Goal: Navigation & Orientation: Find specific page/section

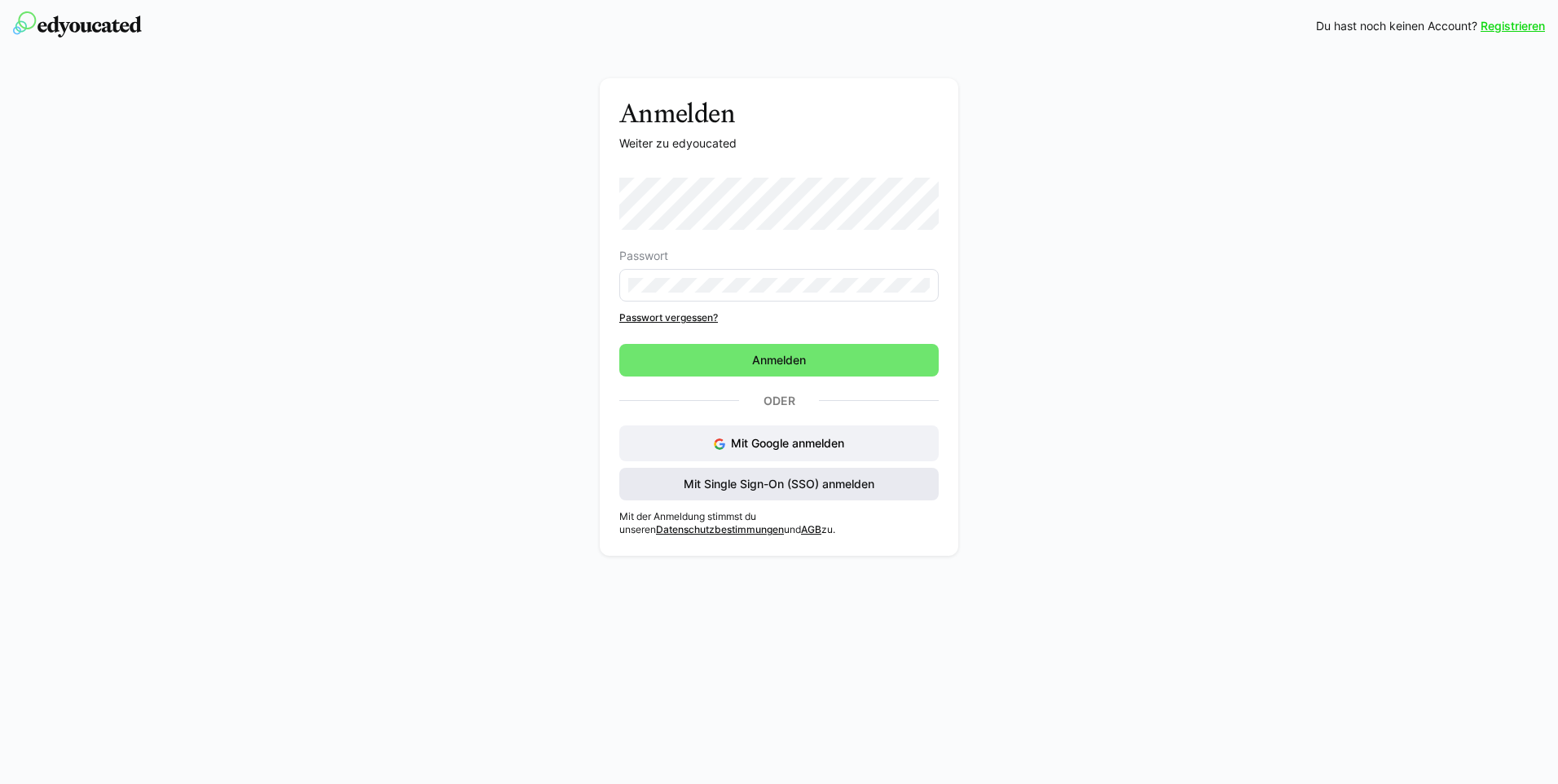
click at [814, 479] on span "Mit Single Sign-On (SSO) anmelden" at bounding box center [779, 484] width 195 height 17
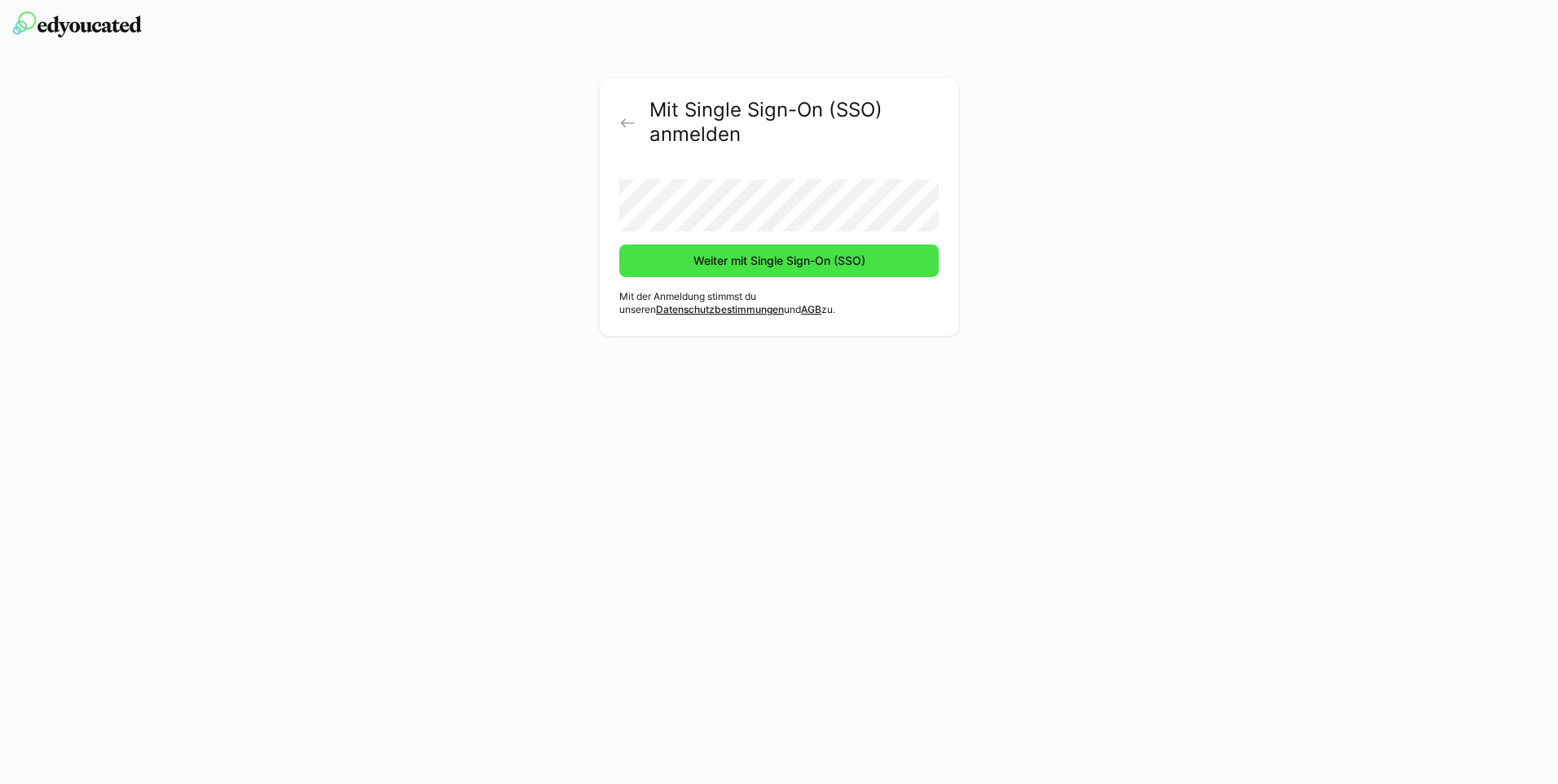
click at [752, 259] on span "Weiter mit Single Sign-On (SSO)" at bounding box center [779, 260] width 177 height 17
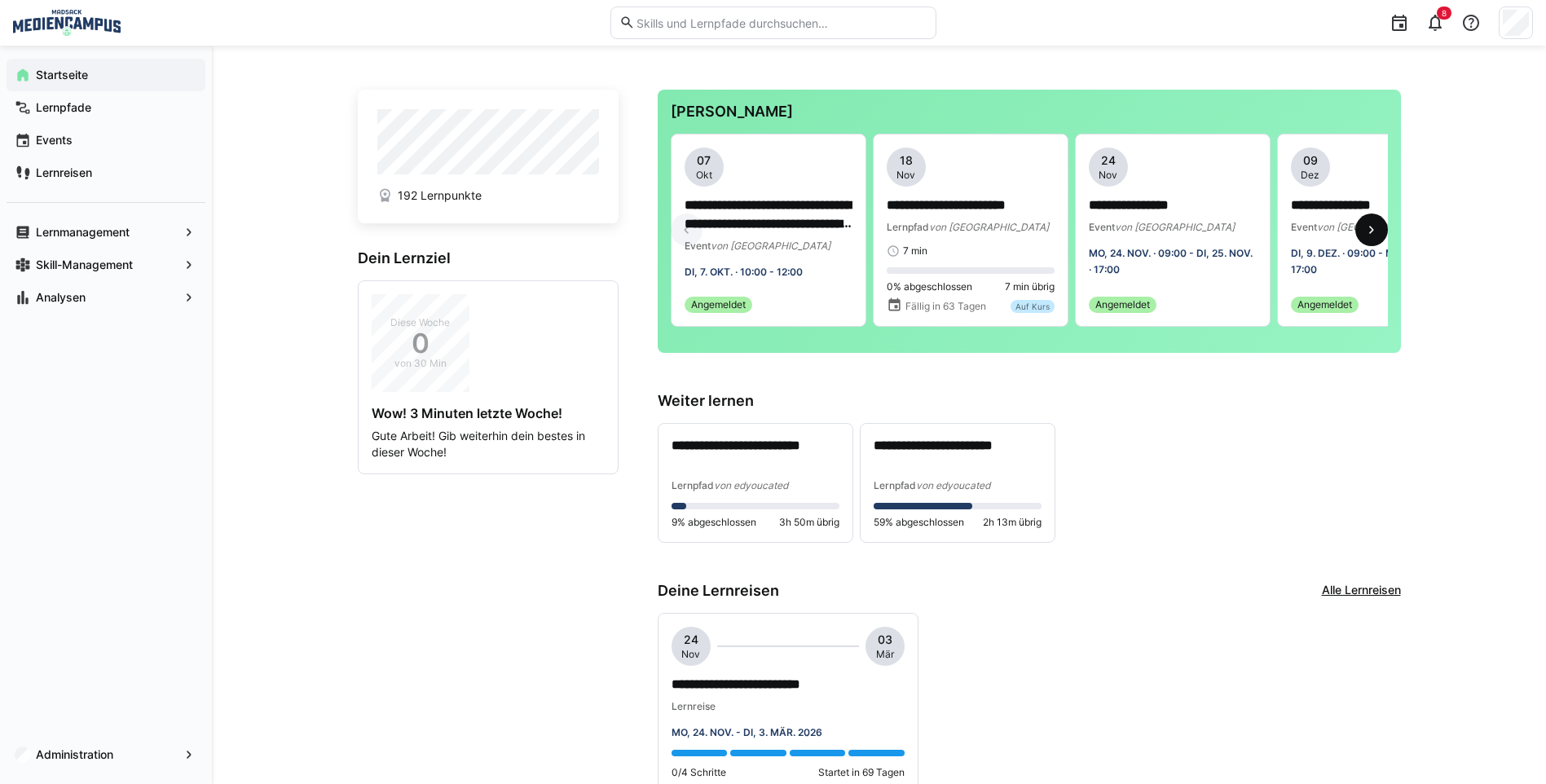
click at [1372, 237] on eds-icon at bounding box center [1372, 230] width 17 height 17
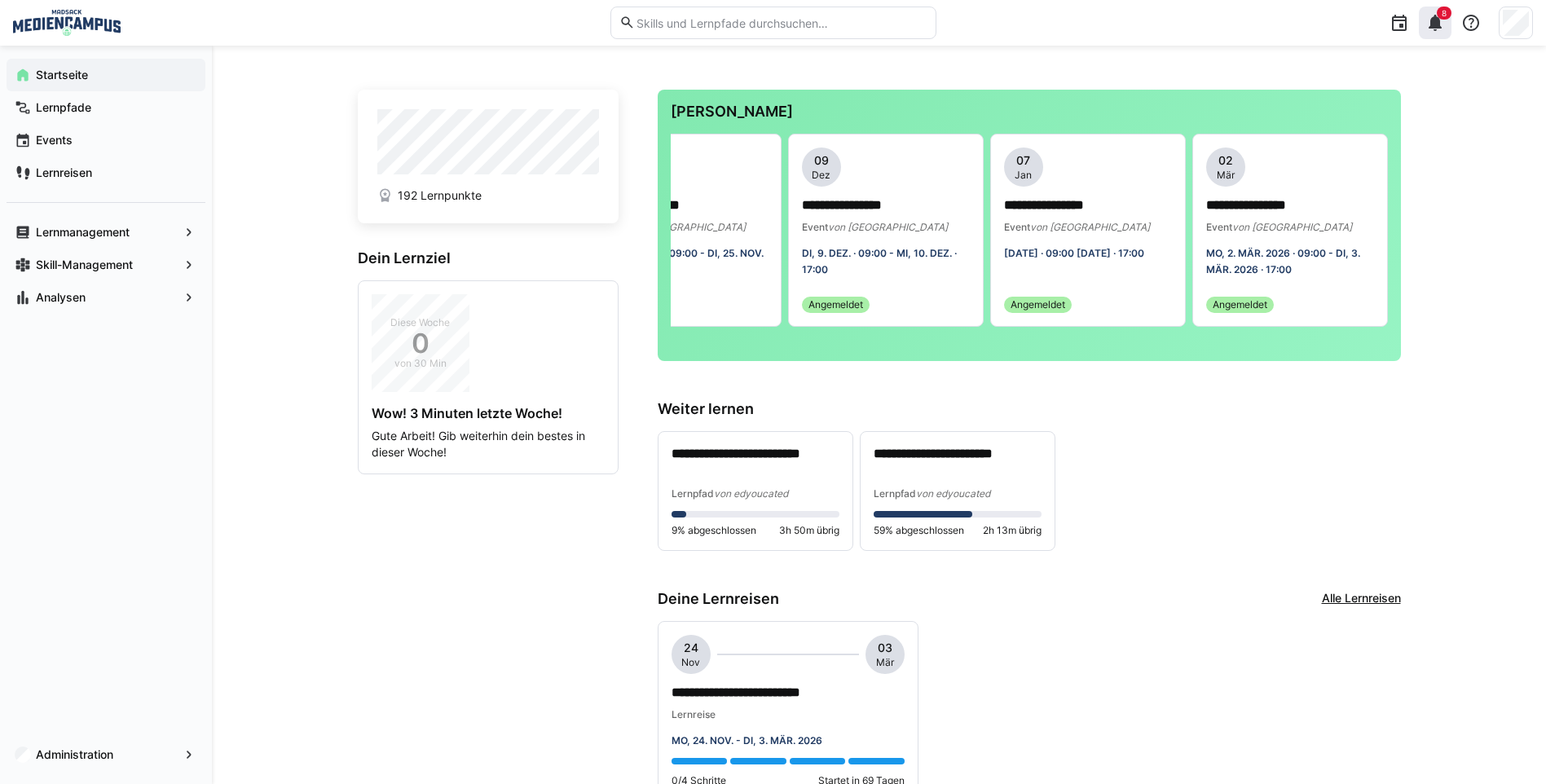
click at [1441, 21] on eds-icon at bounding box center [1435, 22] width 19 height 19
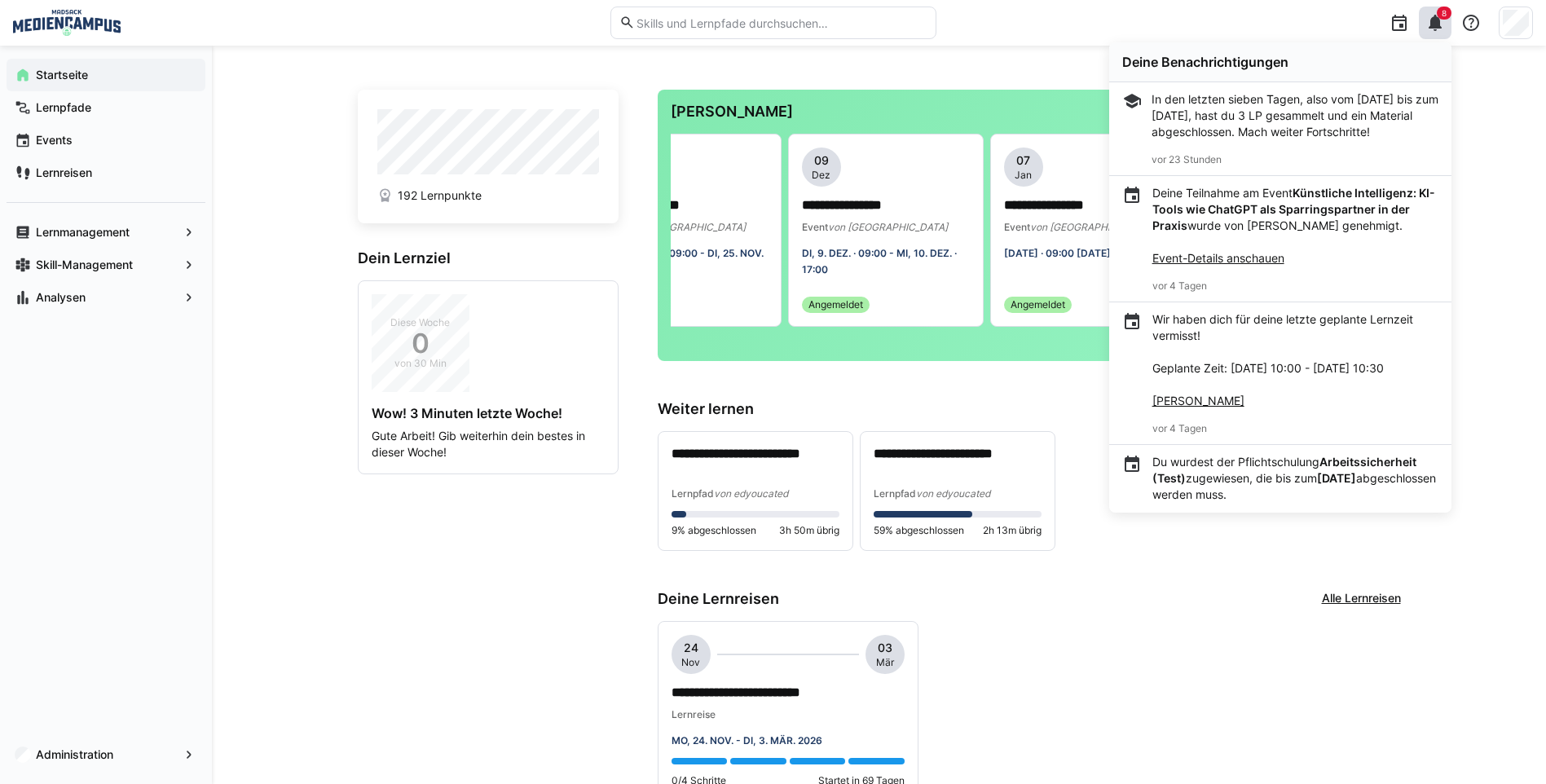
click at [464, 624] on app-home-left "192 Lernpunkte Dein Lernziel Diese Woche 0 von 30 Min Wow! 3 Minuten letzte Woc…" at bounding box center [488, 783] width 261 height 1386
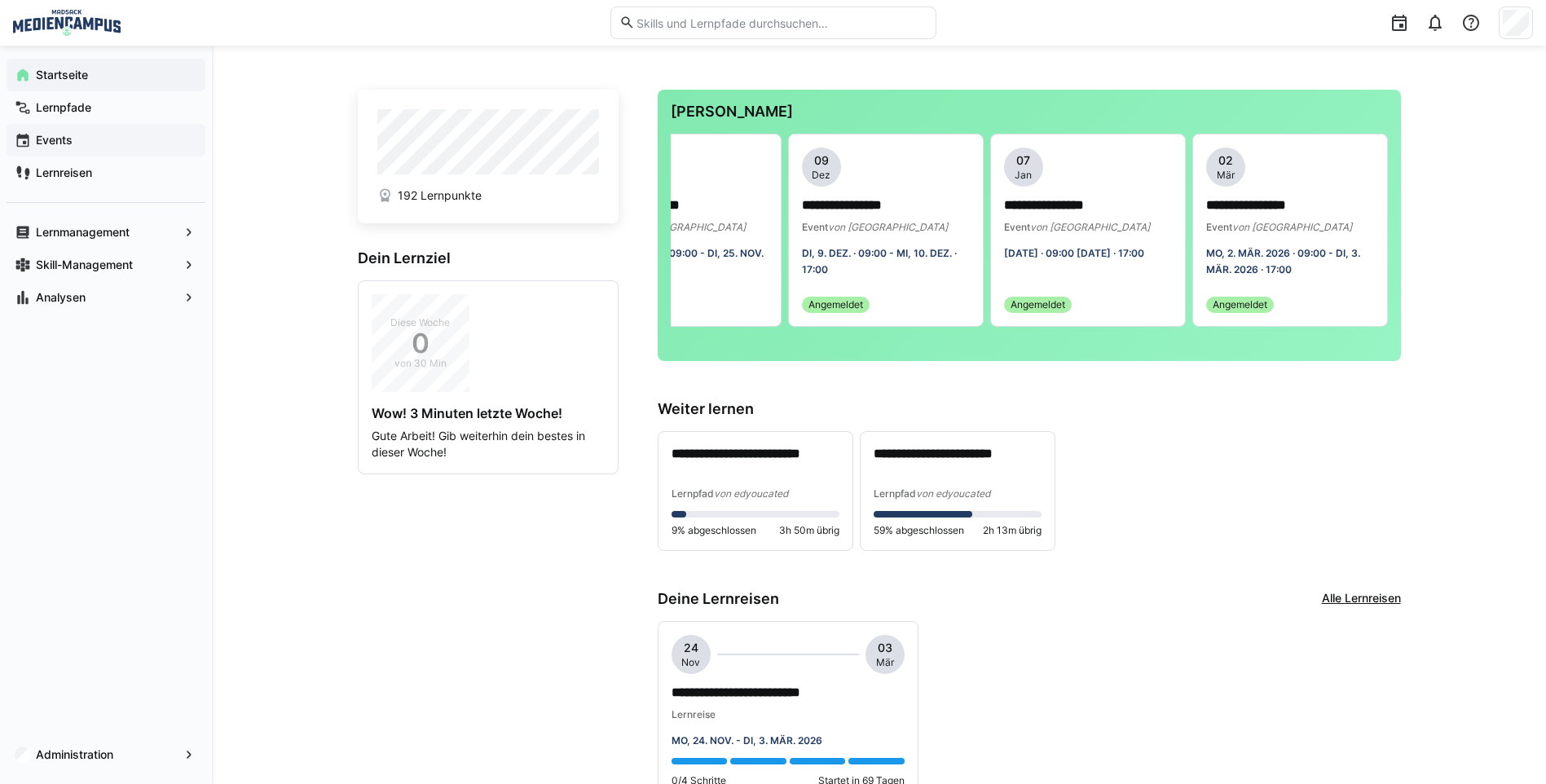
click at [134, 148] on span "Events" at bounding box center [115, 140] width 164 height 17
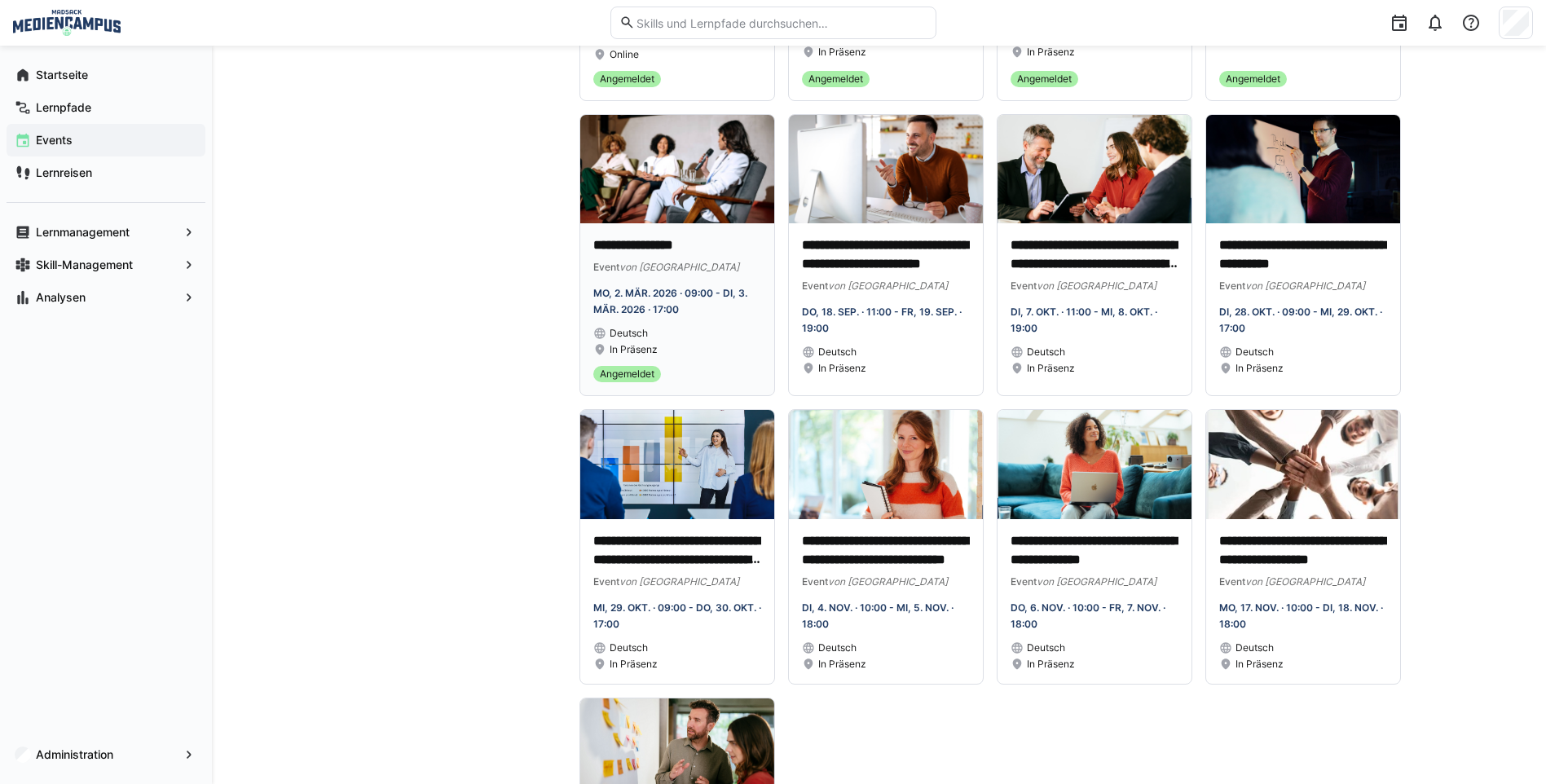
scroll to position [701, 0]
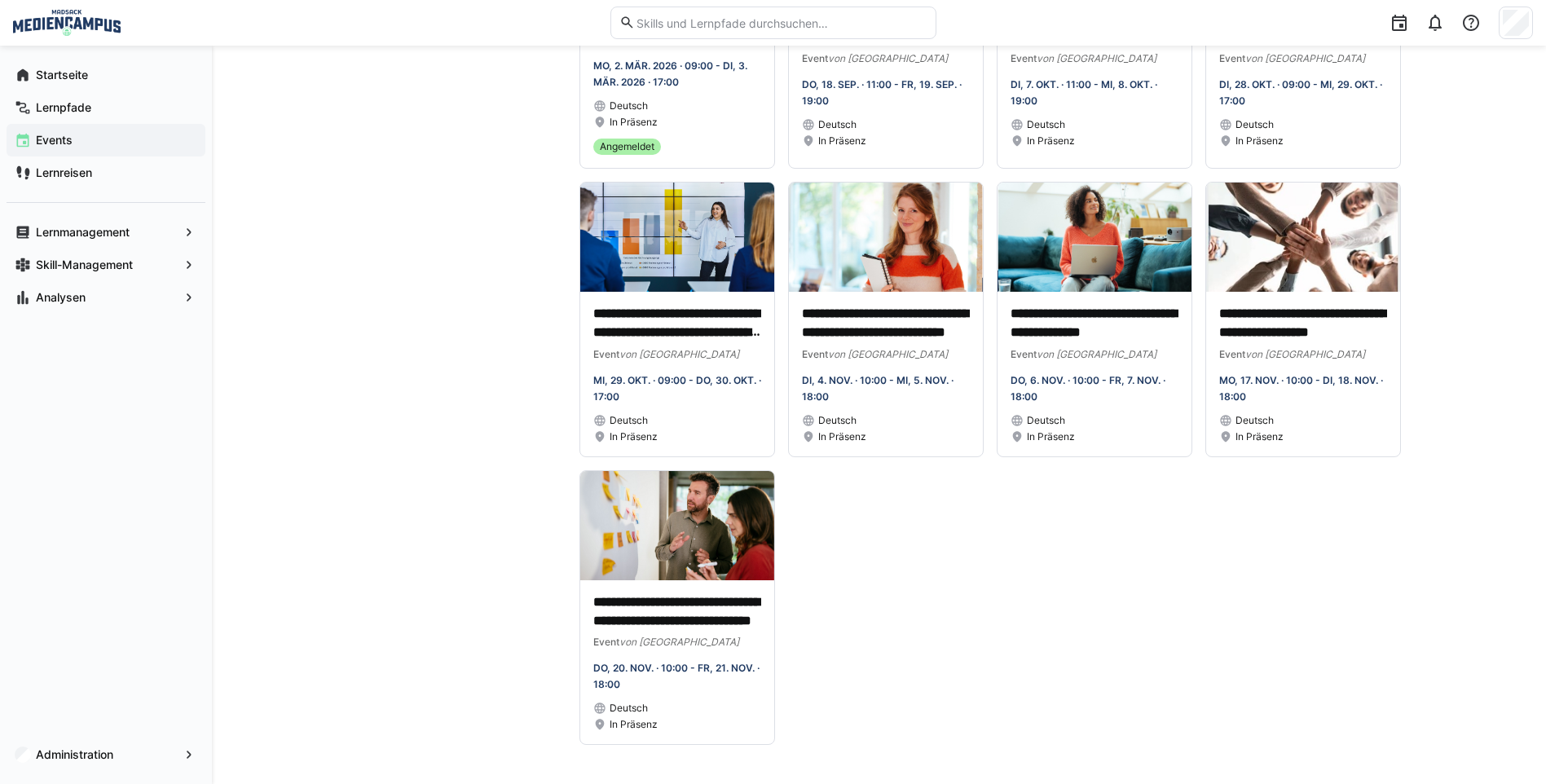
click at [1483, 524] on div "**********" at bounding box center [879, 97] width 1334 height 1373
drag, startPoint x: 84, startPoint y: 517, endPoint x: 107, endPoint y: 460, distance: 61.5
click at [84, 517] on div "Startseite Lernpfade Events Lernreisen Lernmanagement Skill-Management Analysen…" at bounding box center [106, 414] width 212 height 738
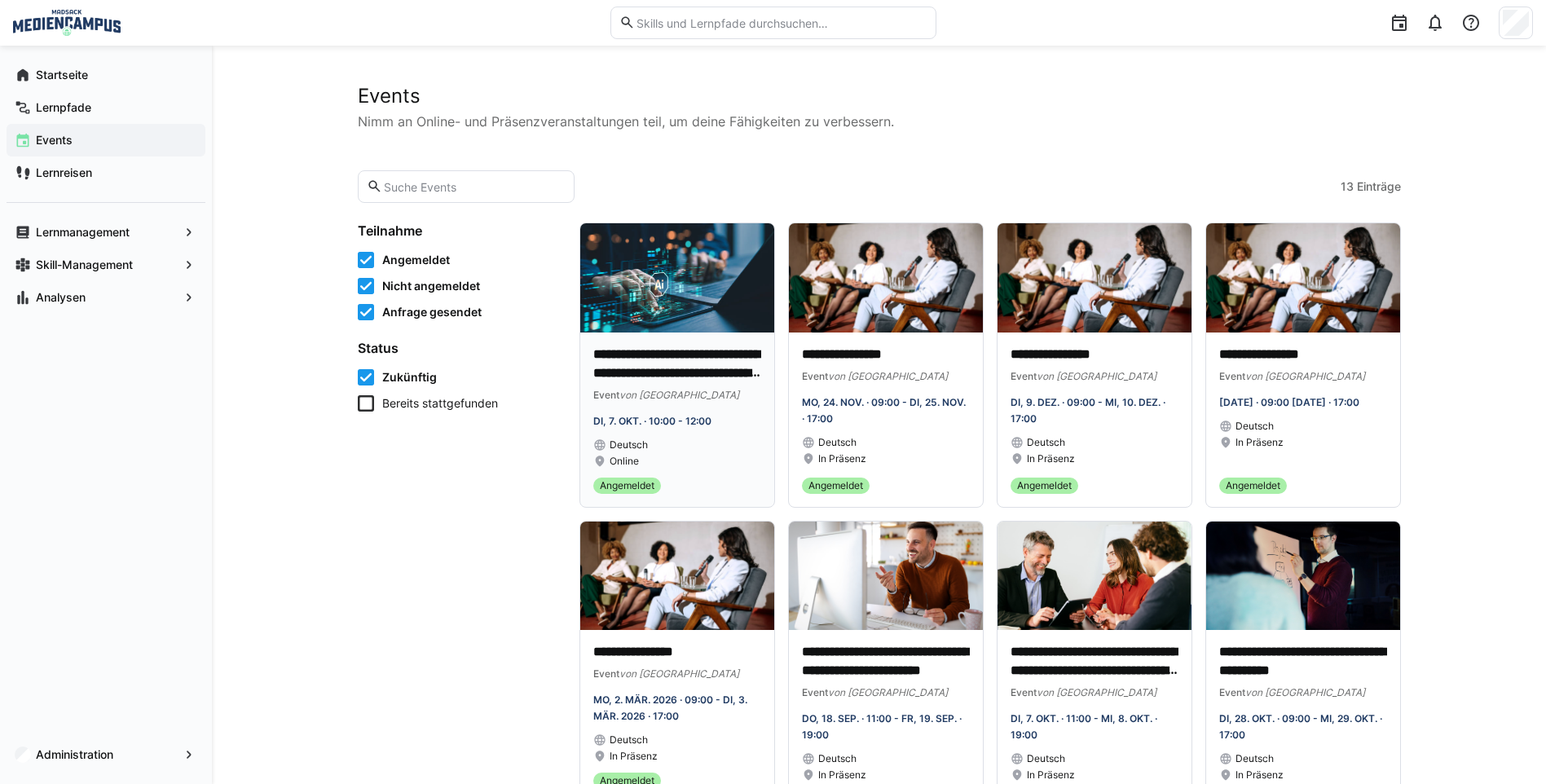
scroll to position [0, 0]
click at [89, 89] on div "Startseite" at bounding box center [106, 75] width 199 height 33
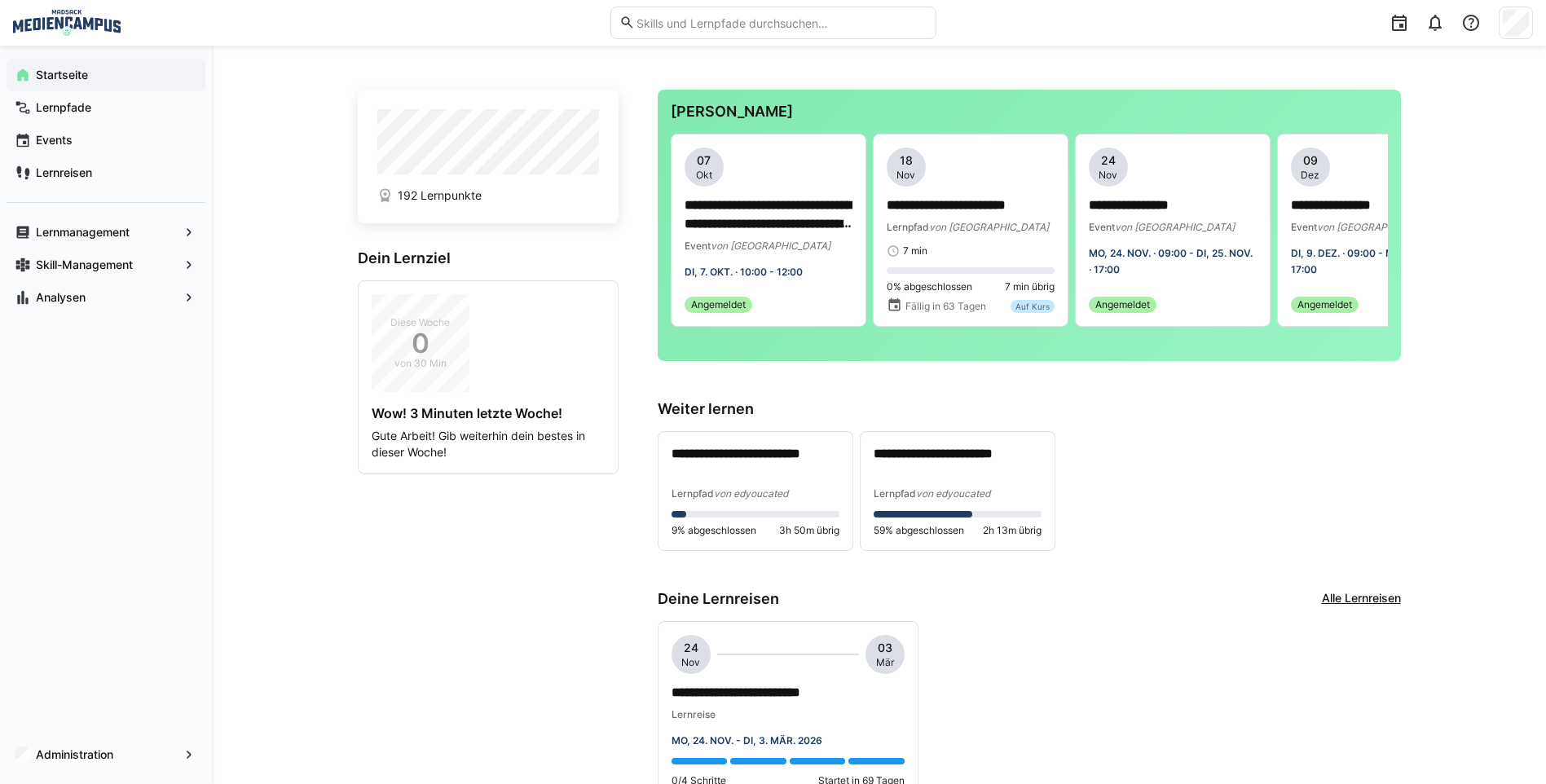
click at [37, 491] on div "Startseite Lernpfade Events Lernreisen Lernmanagement Skill-Management Analysen…" at bounding box center [106, 414] width 212 height 738
click at [128, 140] on span "Events" at bounding box center [115, 140] width 164 height 17
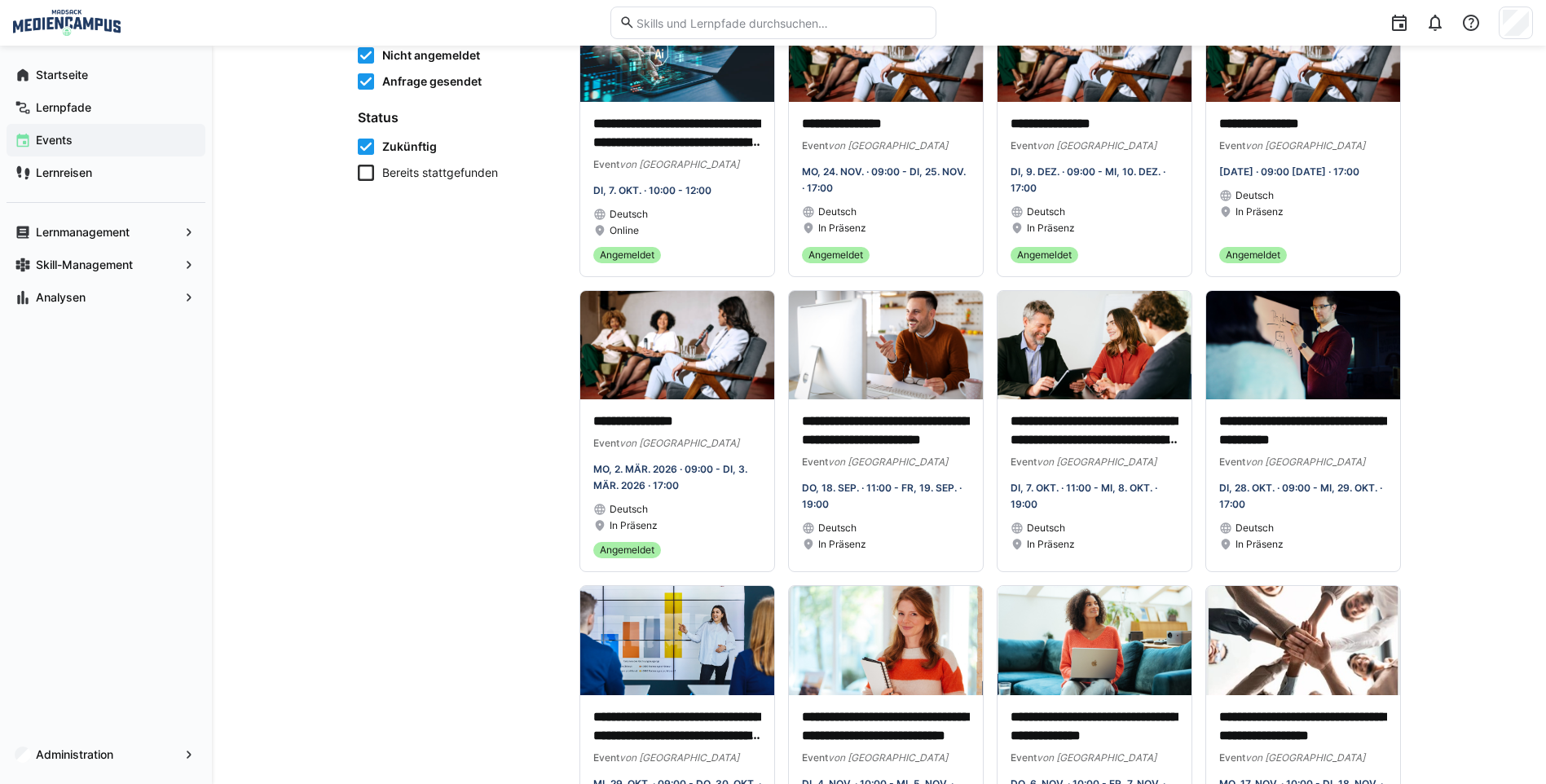
scroll to position [489, 0]
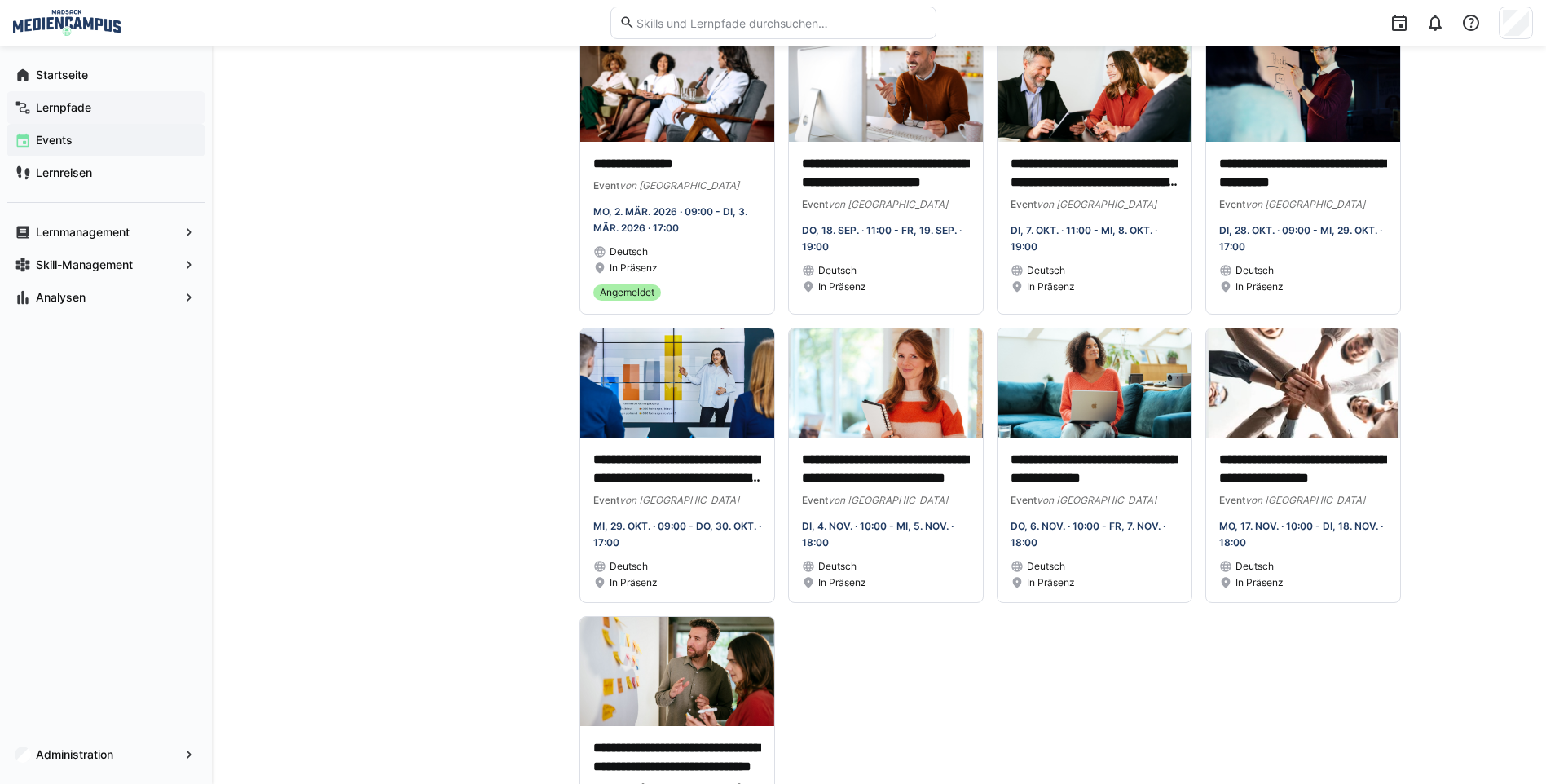
click at [0, 0] on app-navigation-label "Lernpfade" at bounding box center [0, 0] width 0 height 0
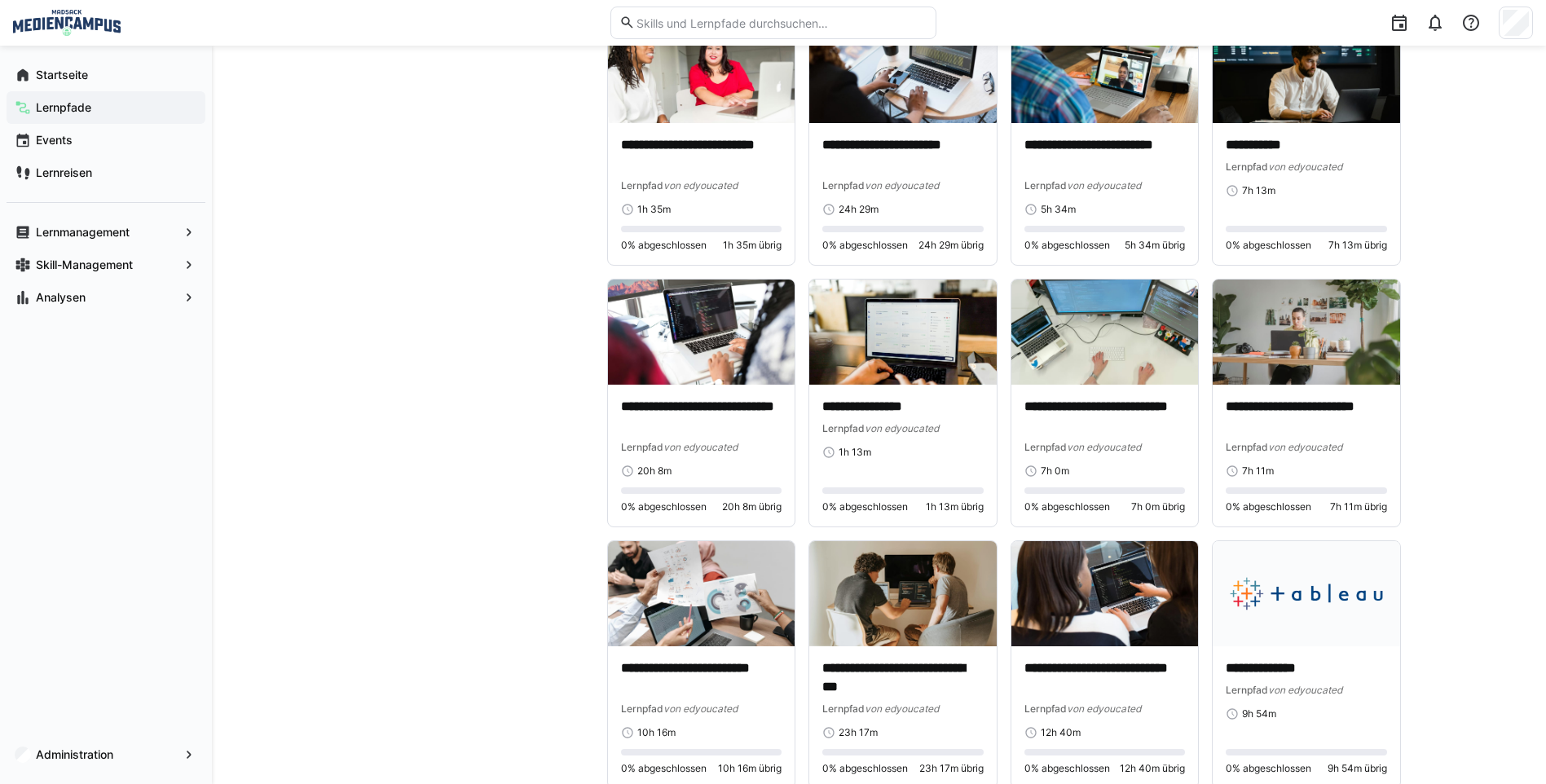
scroll to position [5037, 0]
